Goal: Task Accomplishment & Management: Manage account settings

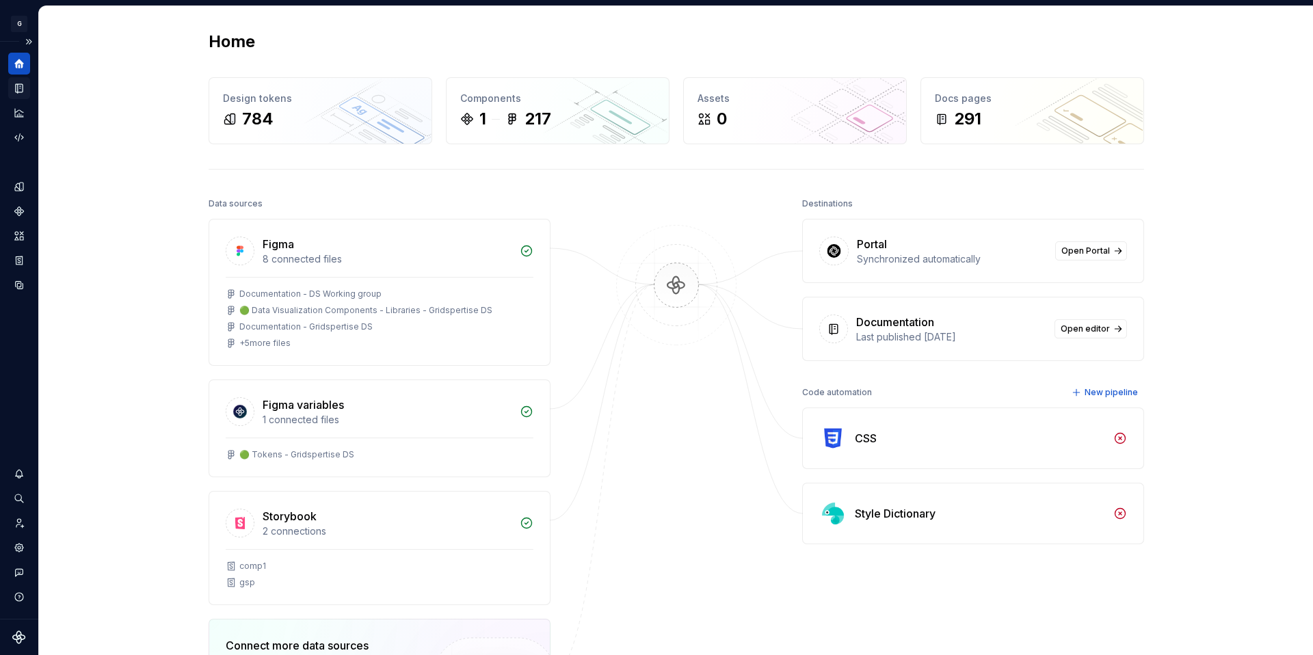
click at [19, 90] on icon "Documentation" at bounding box center [20, 89] width 5 height 8
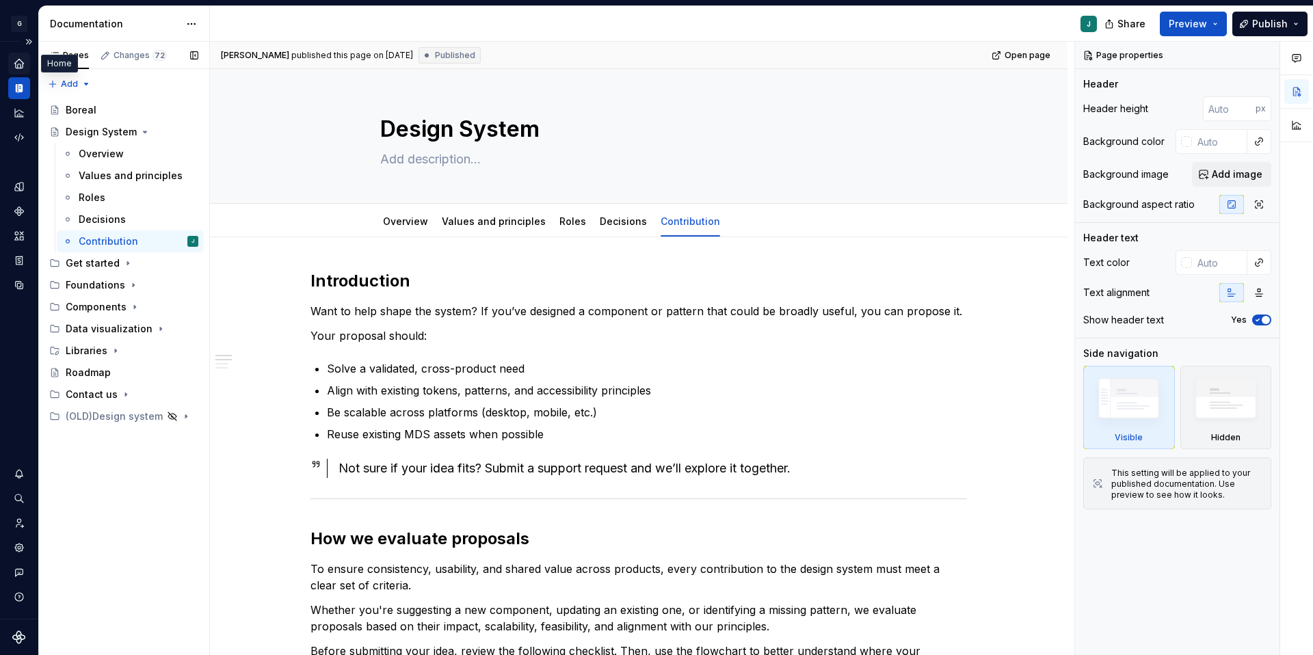
click at [26, 67] on div "Home" at bounding box center [19, 64] width 22 height 22
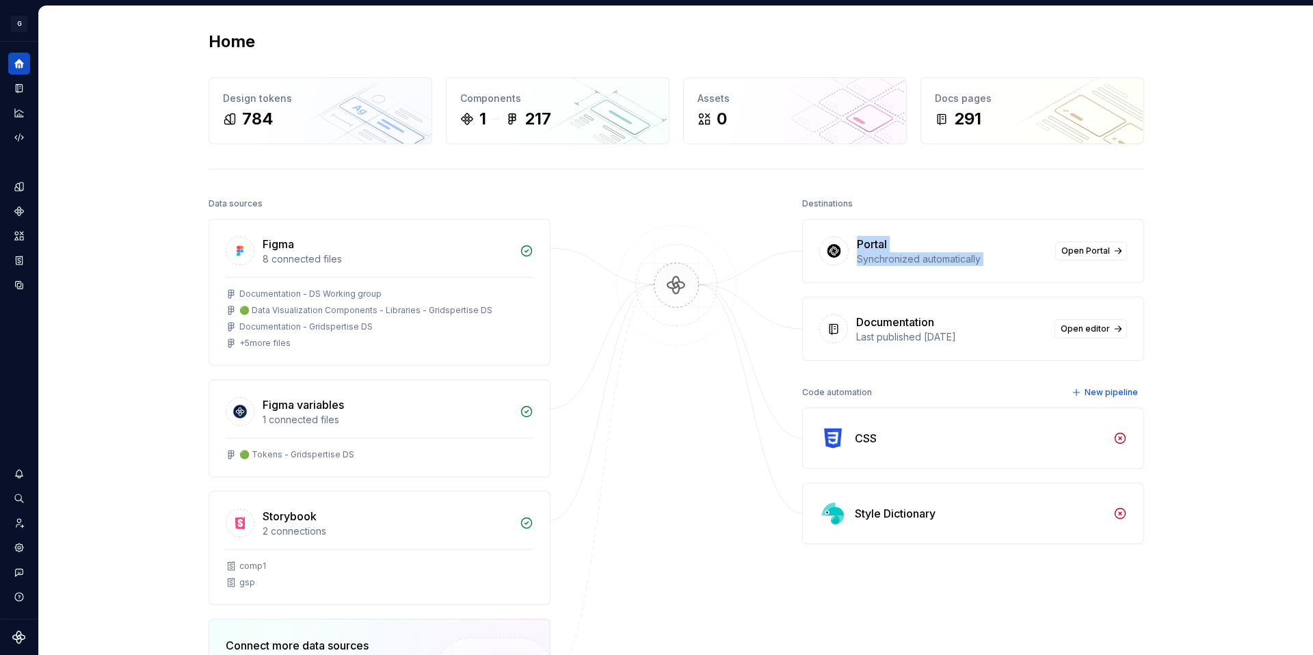
drag, startPoint x: 856, startPoint y: 242, endPoint x: 1177, endPoint y: 267, distance: 322.3
click at [1177, 267] on div "Home Design tokens 784 Components 1 217 Assets 0 Docs pages 291 Data sources Fi…" at bounding box center [676, 443] width 1274 height 874
click at [19, 205] on icon "Components" at bounding box center [19, 211] width 12 height 12
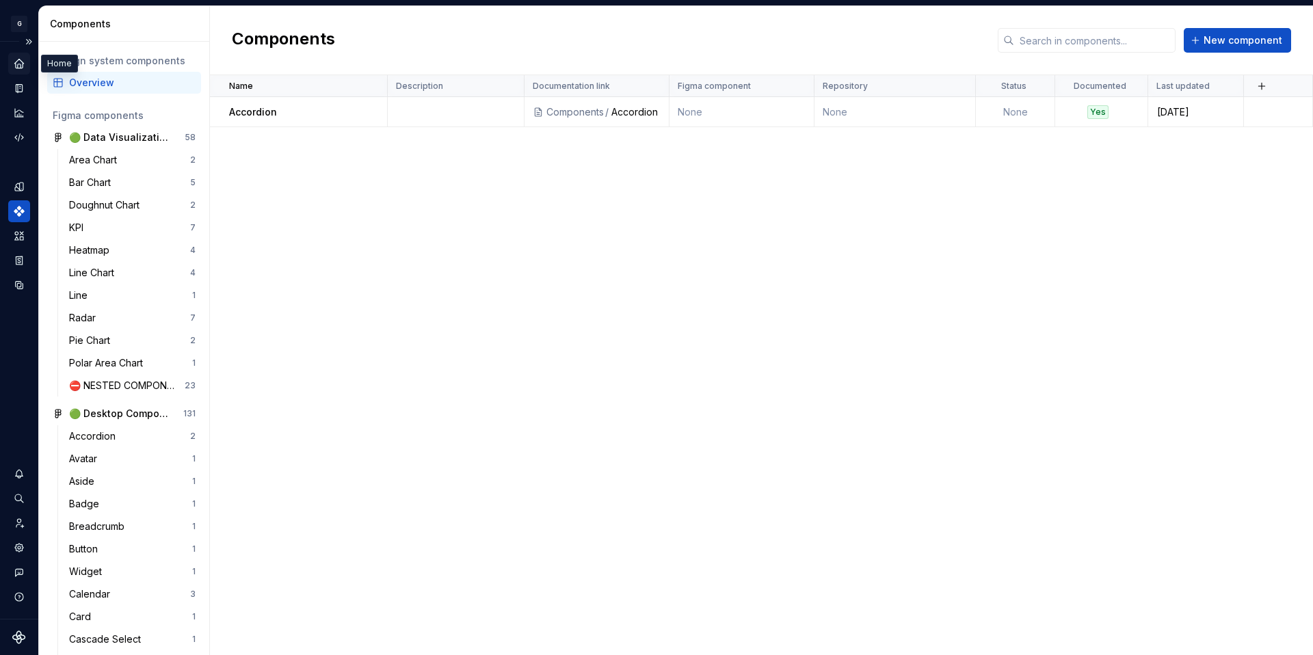
click at [16, 68] on icon "Home" at bounding box center [18, 63] width 9 height 9
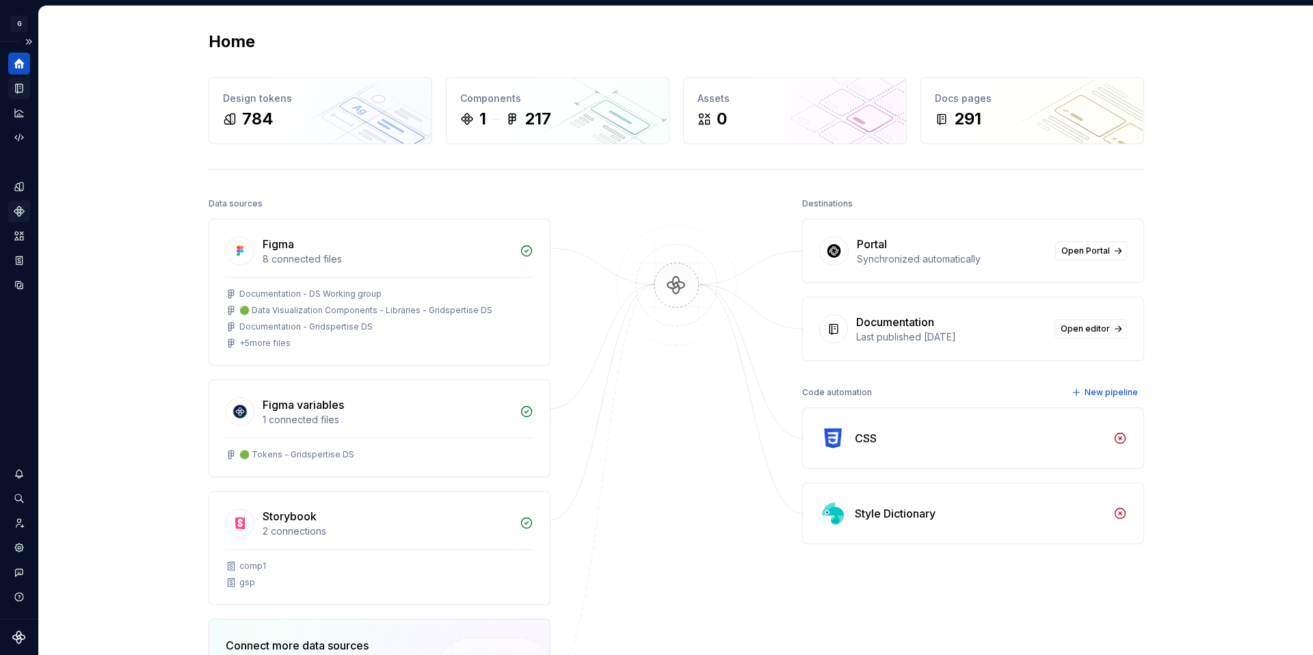
click at [24, 92] on icon "Documentation" at bounding box center [19, 88] width 12 height 12
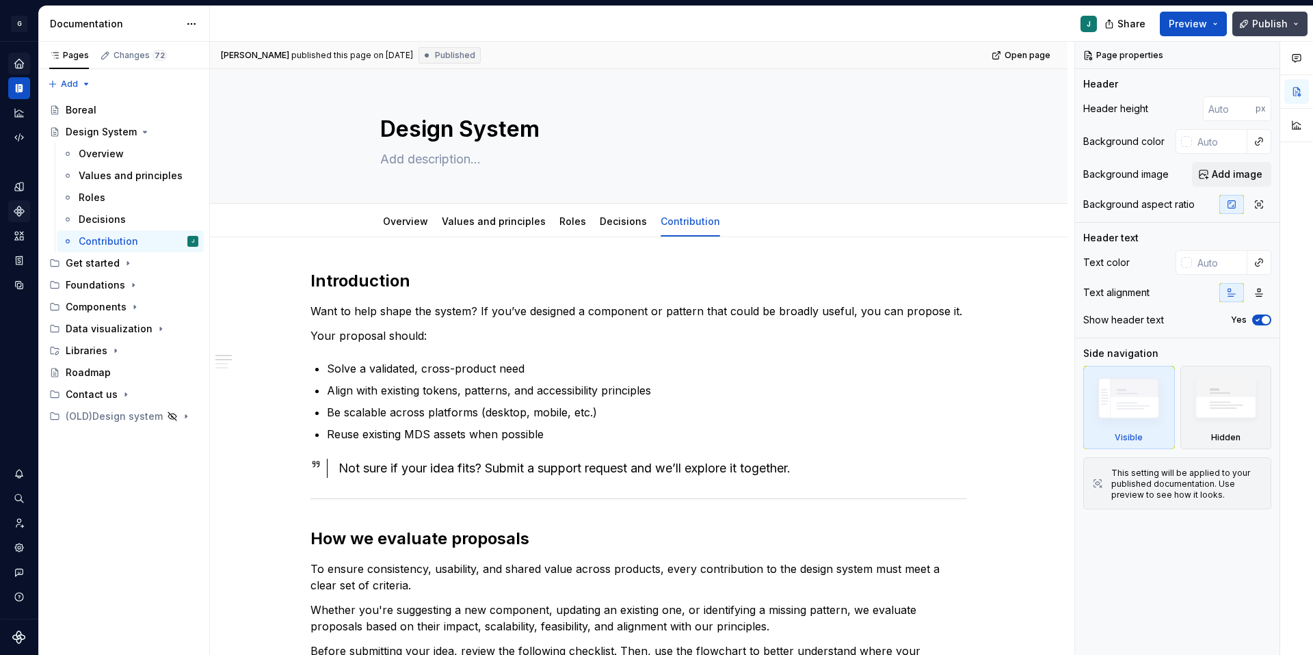
click at [1277, 25] on span "Publish" at bounding box center [1270, 24] width 36 height 14
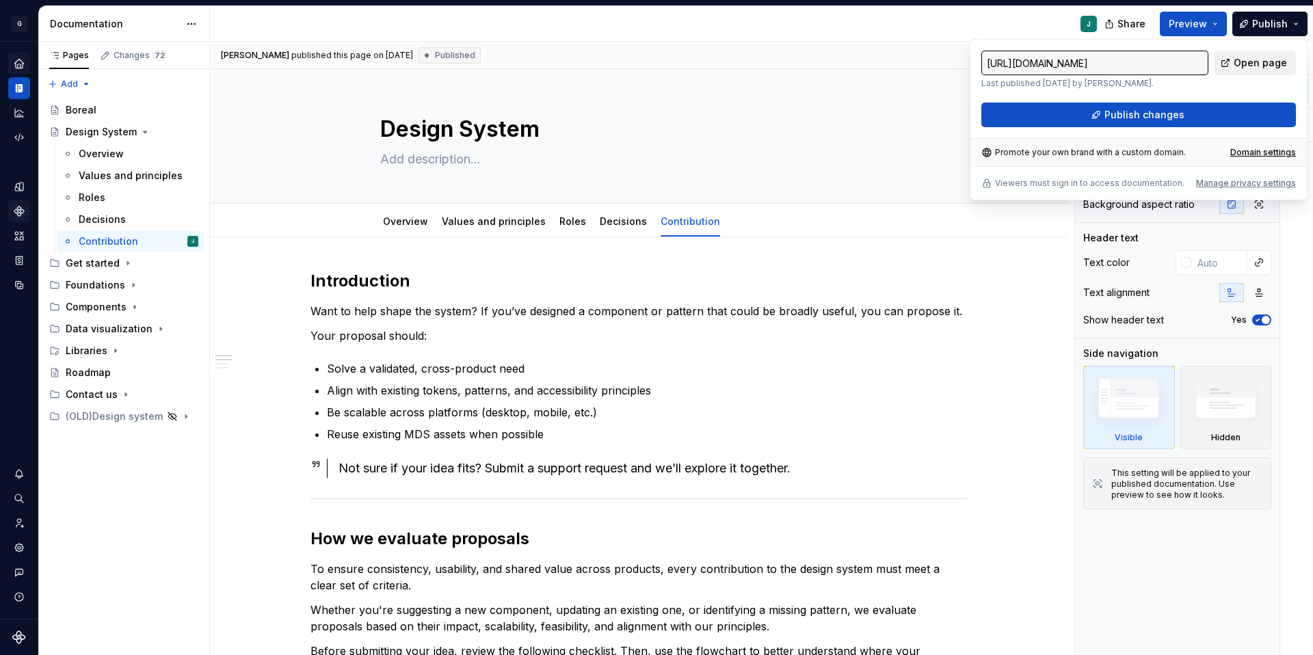
click at [1253, 68] on span "Open page" at bounding box center [1259, 63] width 53 height 14
type textarea "*"
click at [22, 62] on icon "Home" at bounding box center [18, 63] width 9 height 9
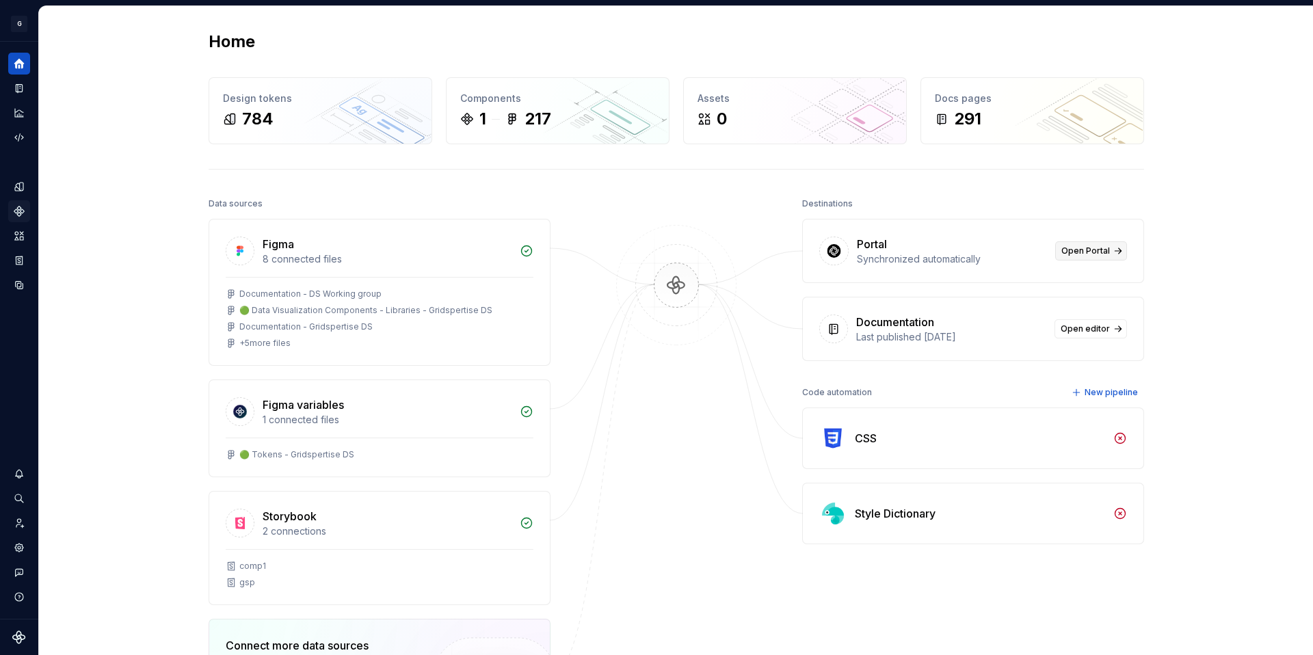
click at [1085, 252] on span "Open Portal" at bounding box center [1085, 250] width 49 height 11
click at [18, 537] on div "Settings" at bounding box center [19, 548] width 22 height 22
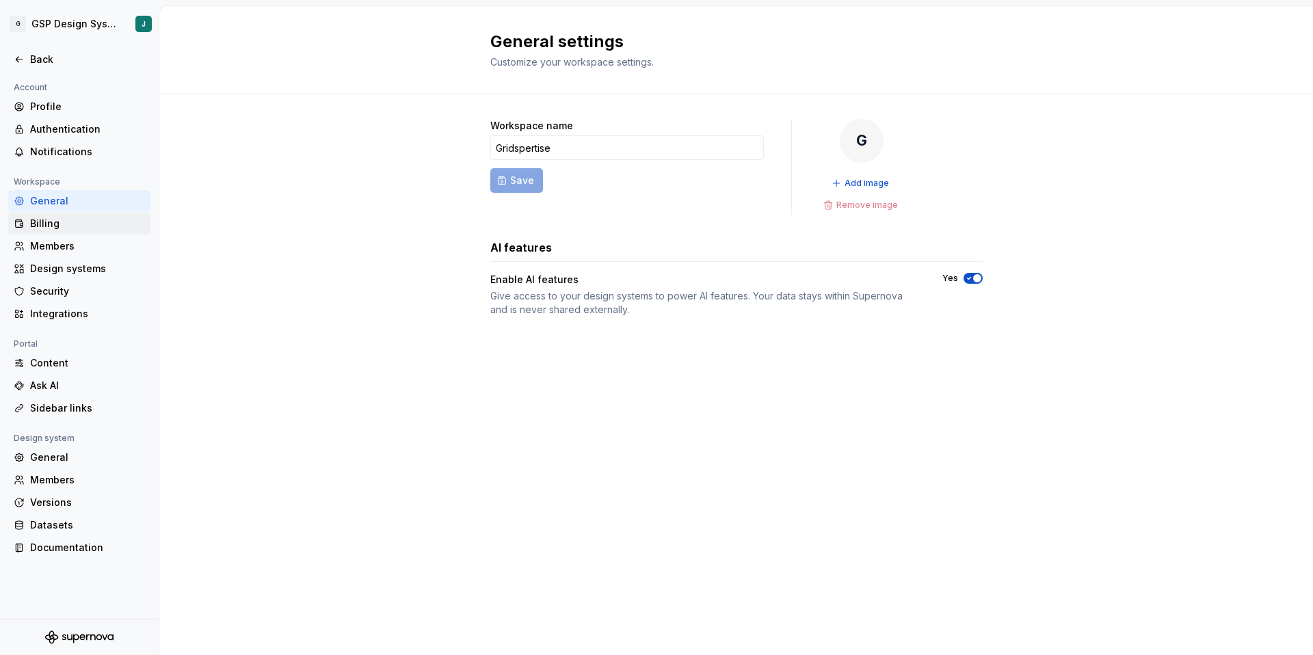
click at [51, 224] on div "Billing" at bounding box center [87, 224] width 115 height 14
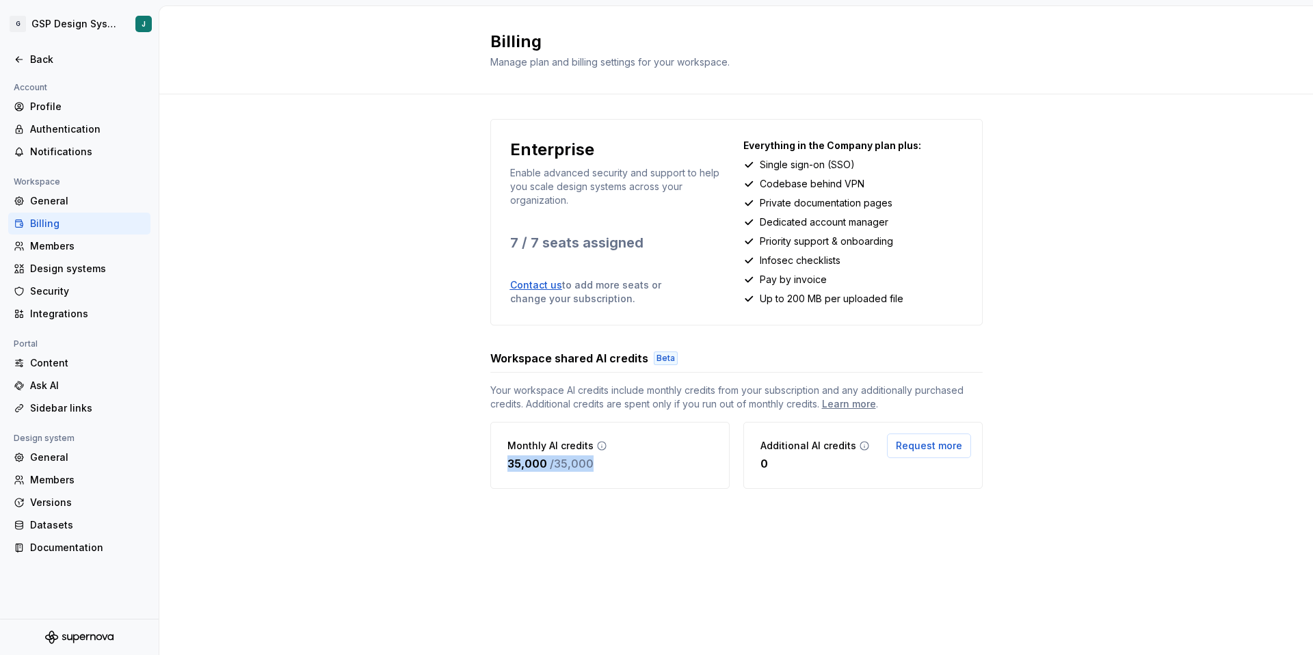
drag, startPoint x: 502, startPoint y: 462, endPoint x: 666, endPoint y: 466, distance: 164.1
click at [666, 466] on div "Monthly AI credits 35,000 / 35,000" at bounding box center [609, 455] width 239 height 67
click at [41, 64] on div "Back" at bounding box center [87, 60] width 115 height 14
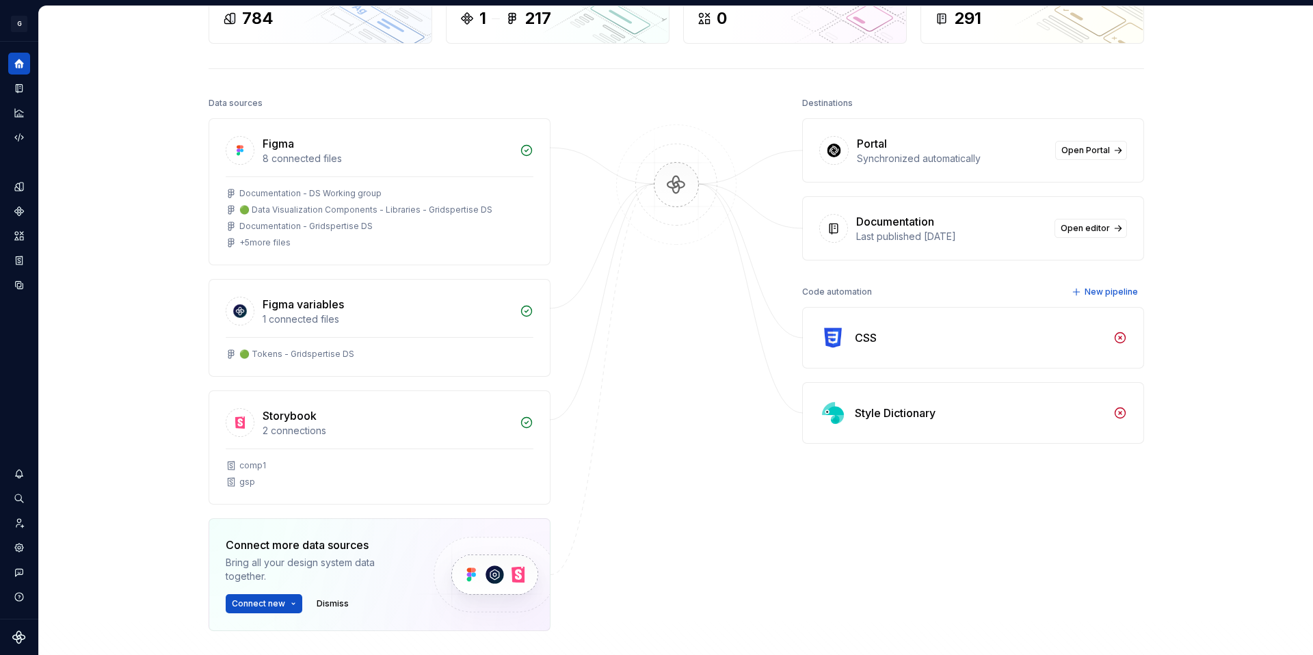
scroll to position [129, 0]
